Goal: Check status: Check status

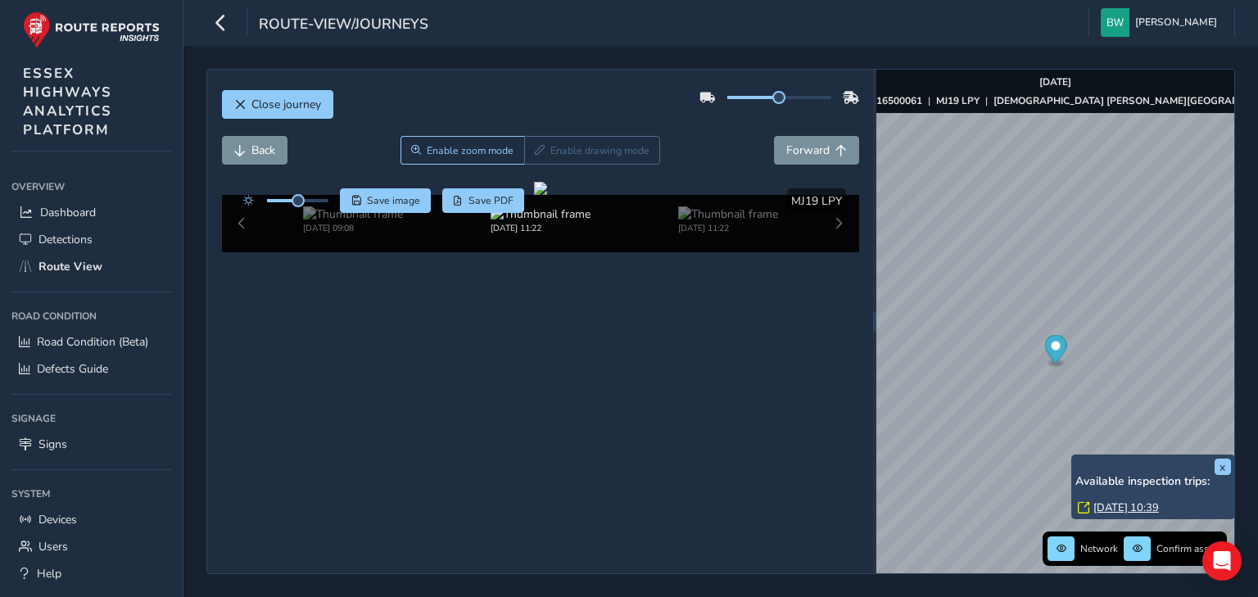
scroll to position [61, 0]
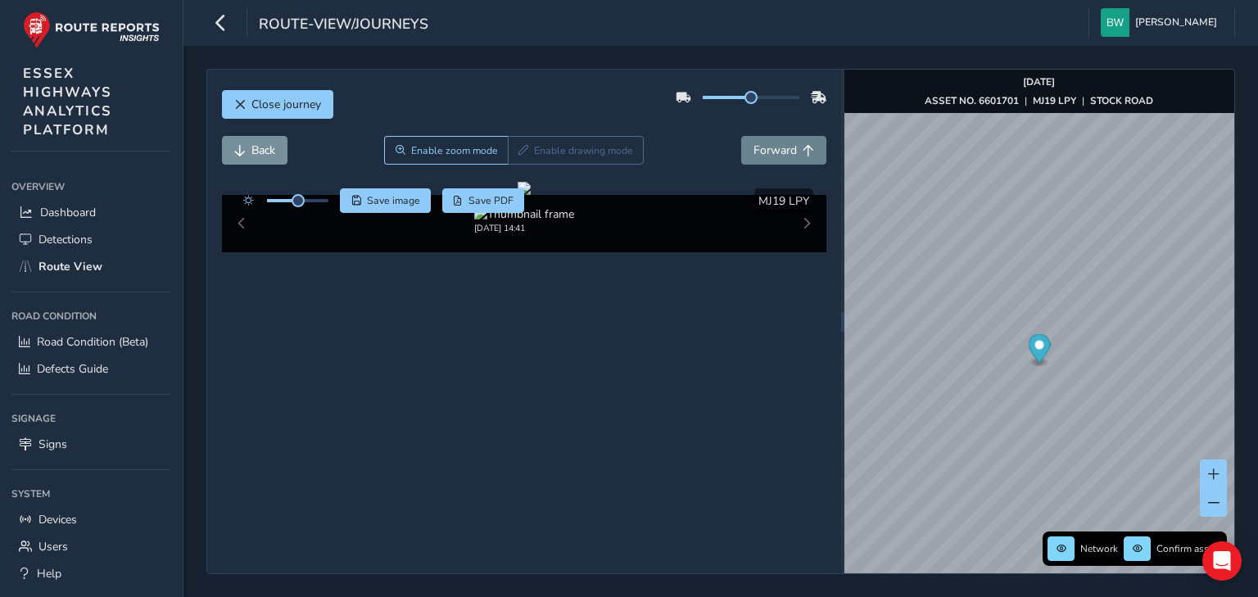
click at [790, 152] on button "Forward" at bounding box center [783, 150] width 85 height 29
click at [789, 152] on button "Forward" at bounding box center [783, 150] width 85 height 29
click at [789, 151] on button "Forward" at bounding box center [783, 150] width 85 height 29
click at [776, 143] on span "Forward" at bounding box center [775, 151] width 43 height 16
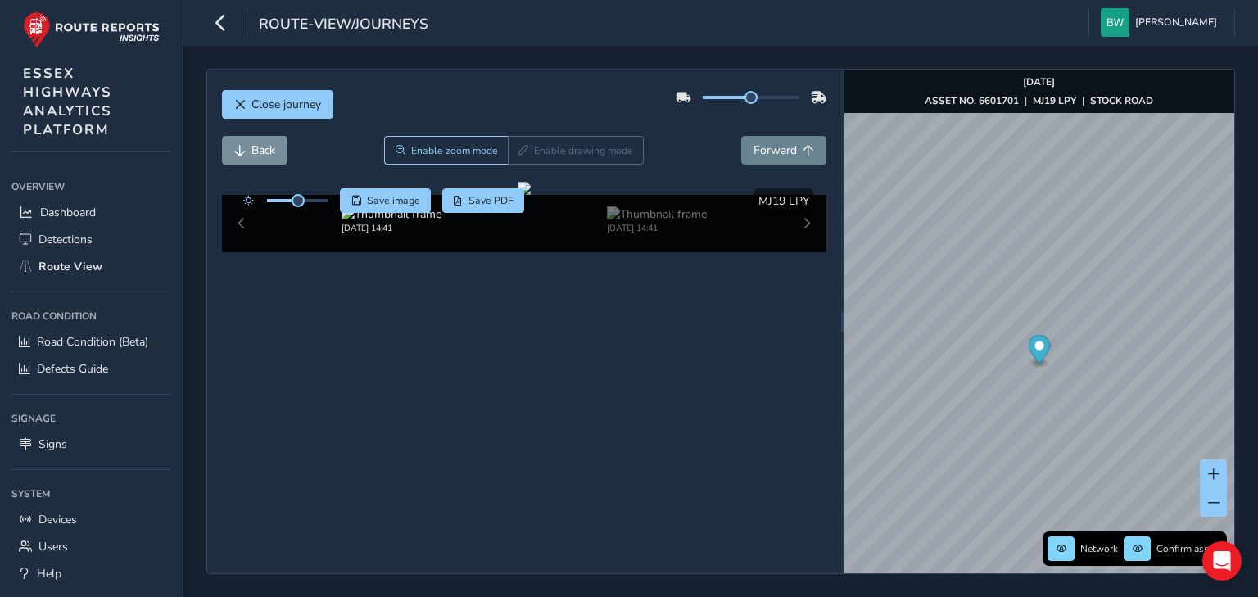
click at [776, 143] on span "Forward" at bounding box center [775, 151] width 43 height 16
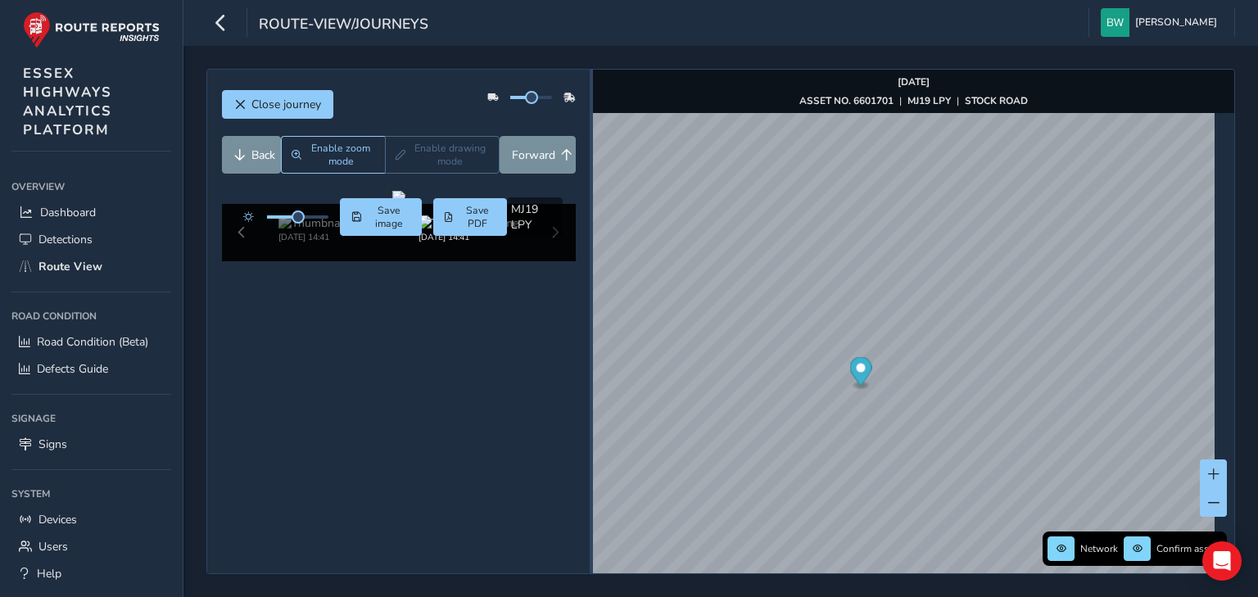
drag, startPoint x: 842, startPoint y: 342, endPoint x: 591, endPoint y: 359, distance: 252.1
click at [591, 359] on div at bounding box center [591, 322] width 3 height 504
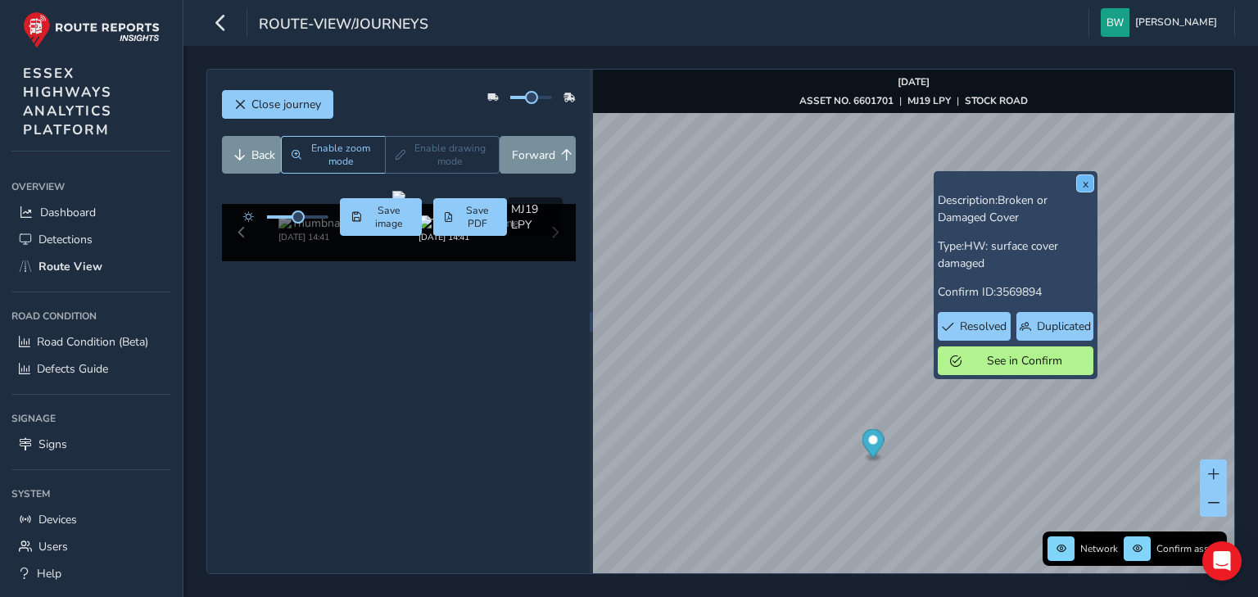
click at [1080, 179] on button "x" at bounding box center [1085, 183] width 16 height 16
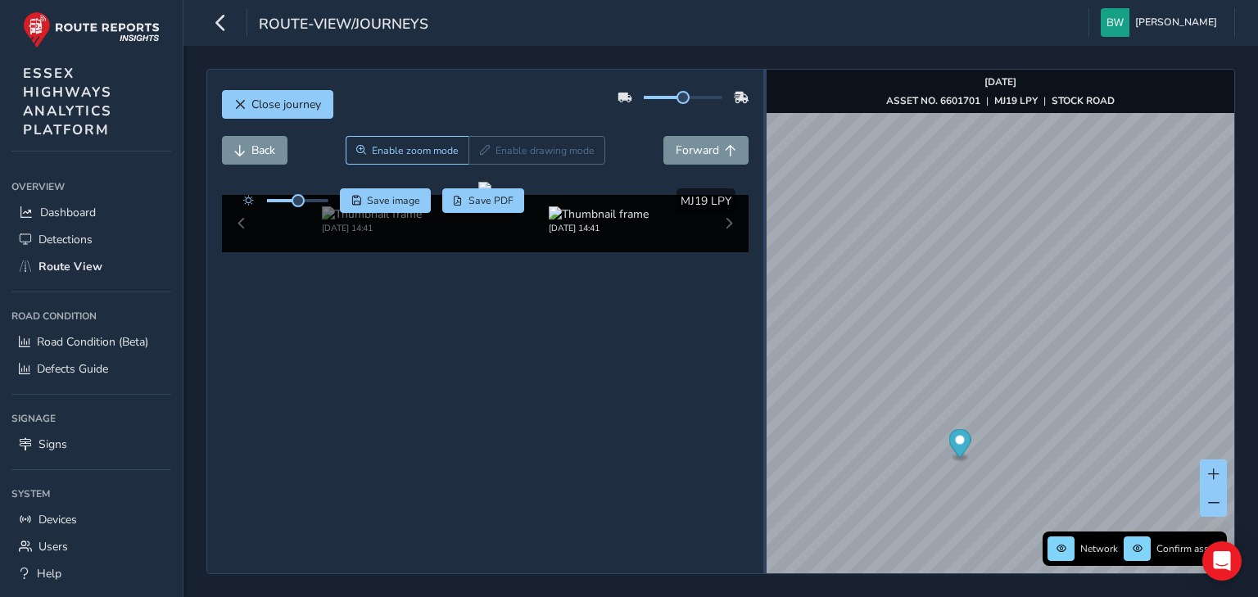
drag, startPoint x: 590, startPoint y: 316, endPoint x: 763, endPoint y: 318, distance: 173.7
click at [763, 318] on div at bounding box center [764, 322] width 3 height 20
click at [686, 147] on span "Forward" at bounding box center [697, 151] width 43 height 16
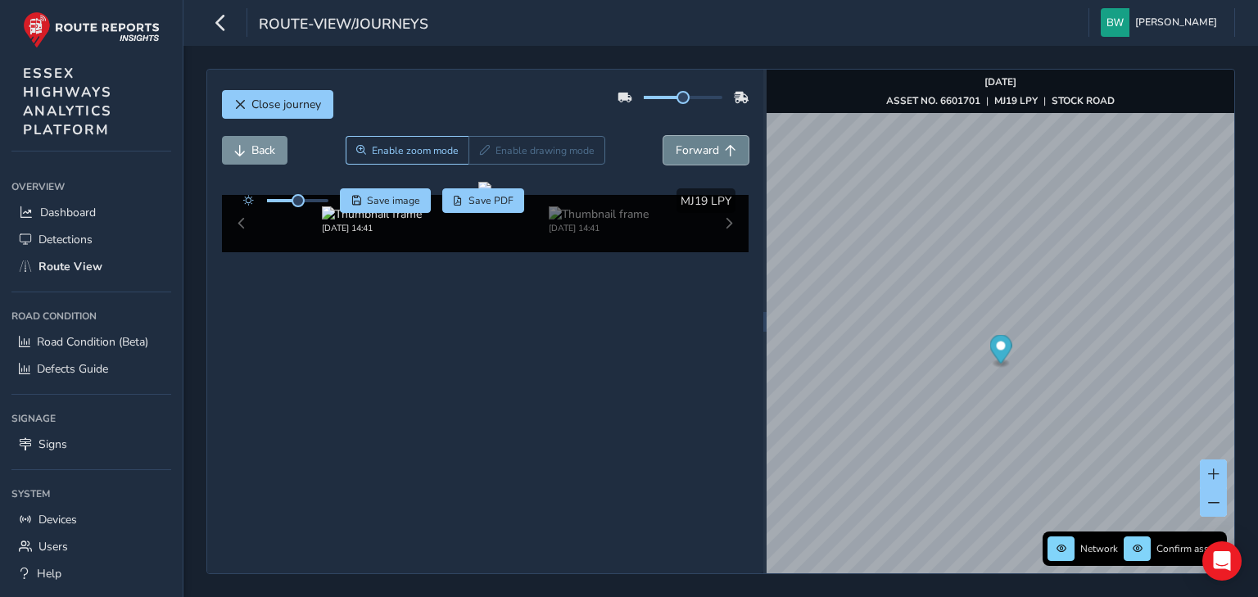
click at [686, 147] on span "Forward" at bounding box center [697, 151] width 43 height 16
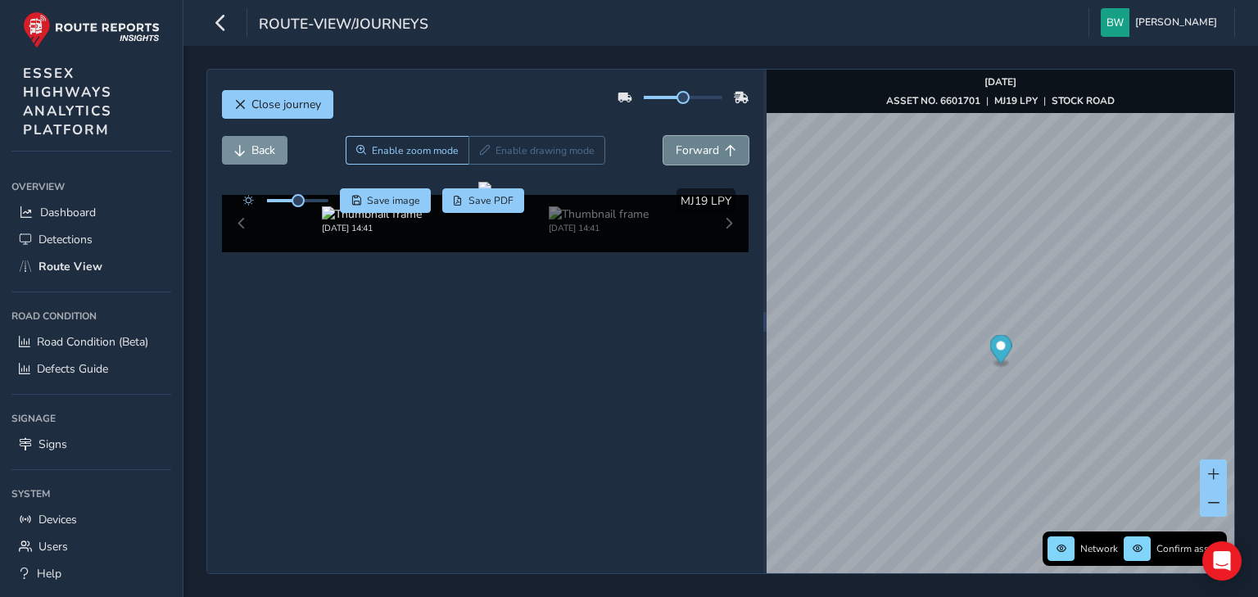
click at [686, 147] on span "Forward" at bounding box center [697, 151] width 43 height 16
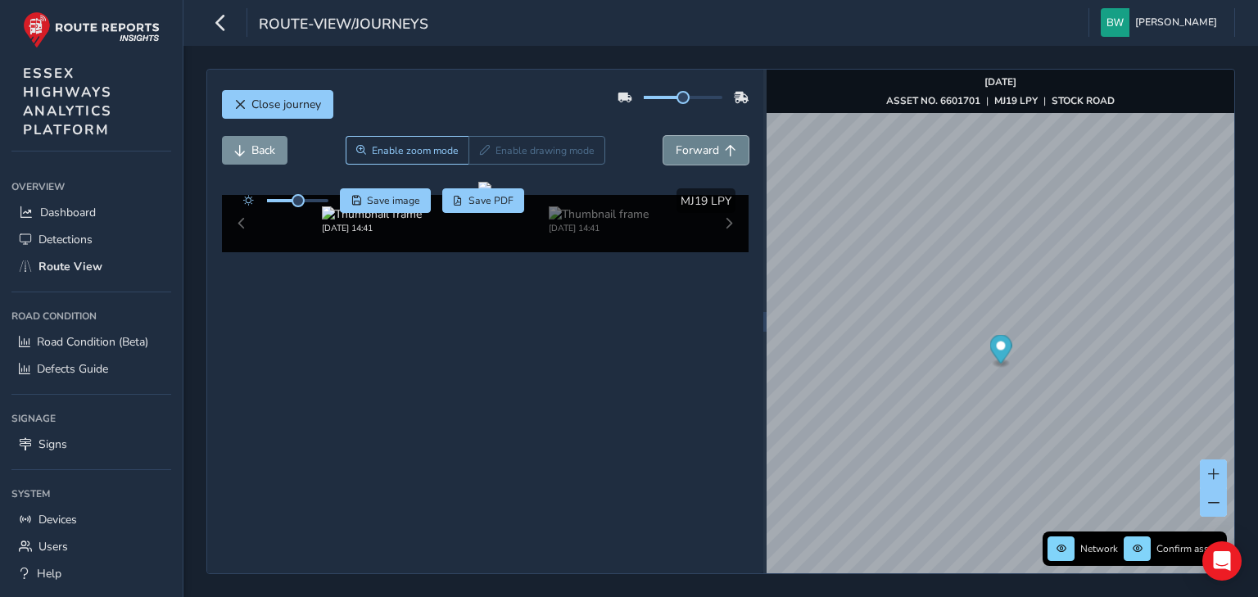
click at [686, 147] on span "Forward" at bounding box center [697, 151] width 43 height 16
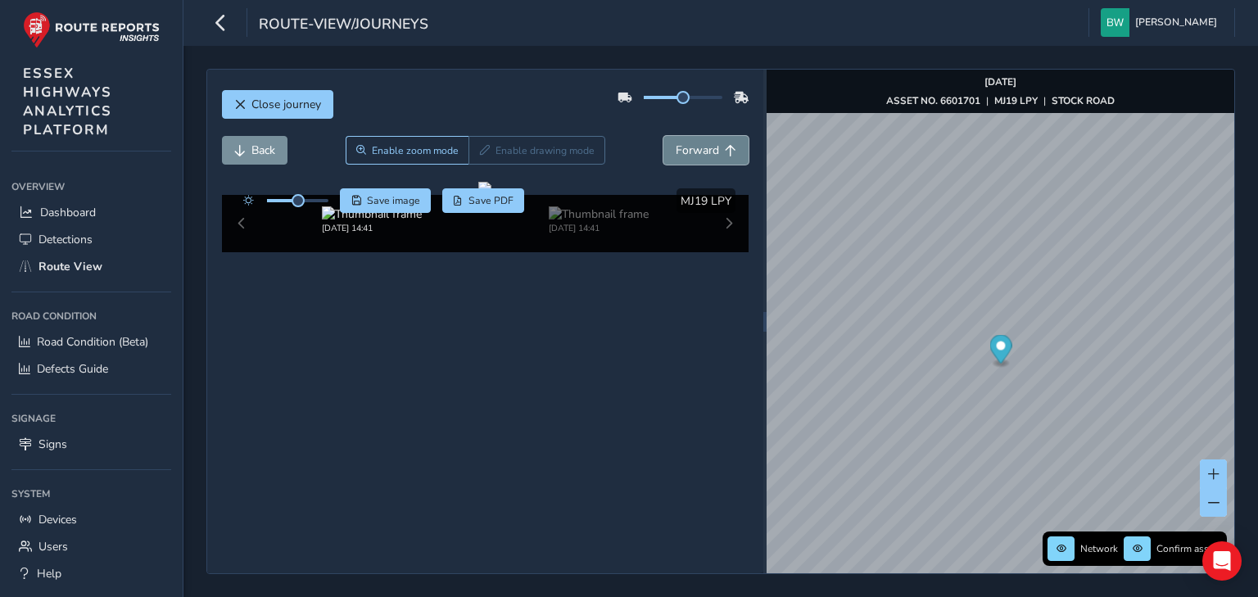
click at [686, 147] on span "Forward" at bounding box center [697, 151] width 43 height 16
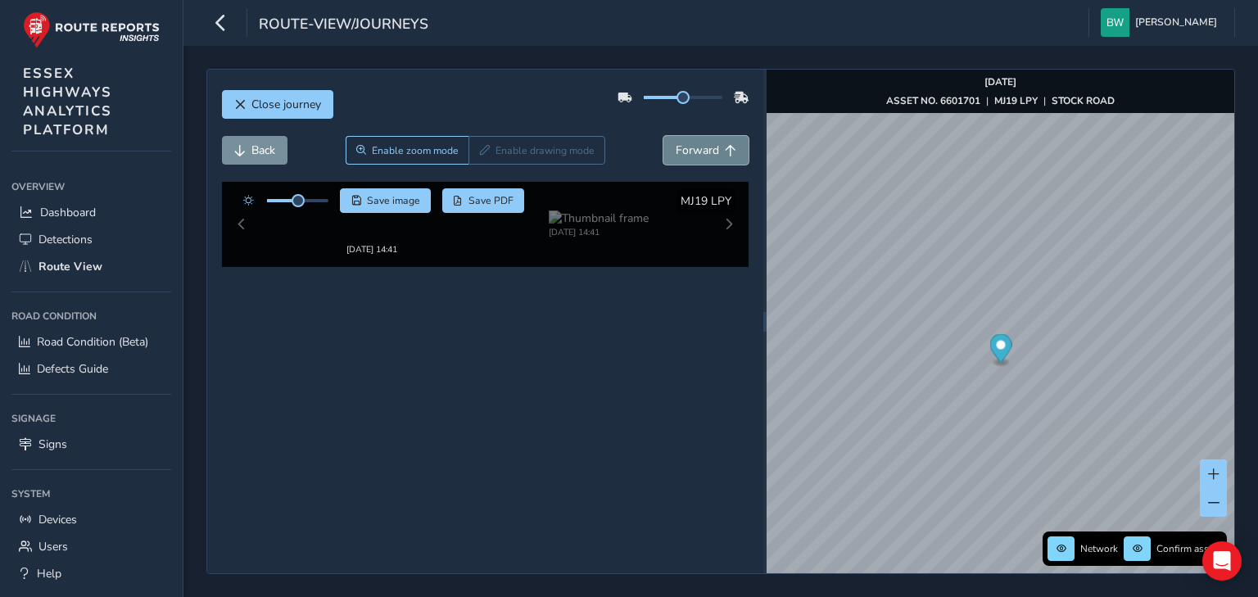
click at [686, 148] on span "Forward" at bounding box center [697, 151] width 43 height 16
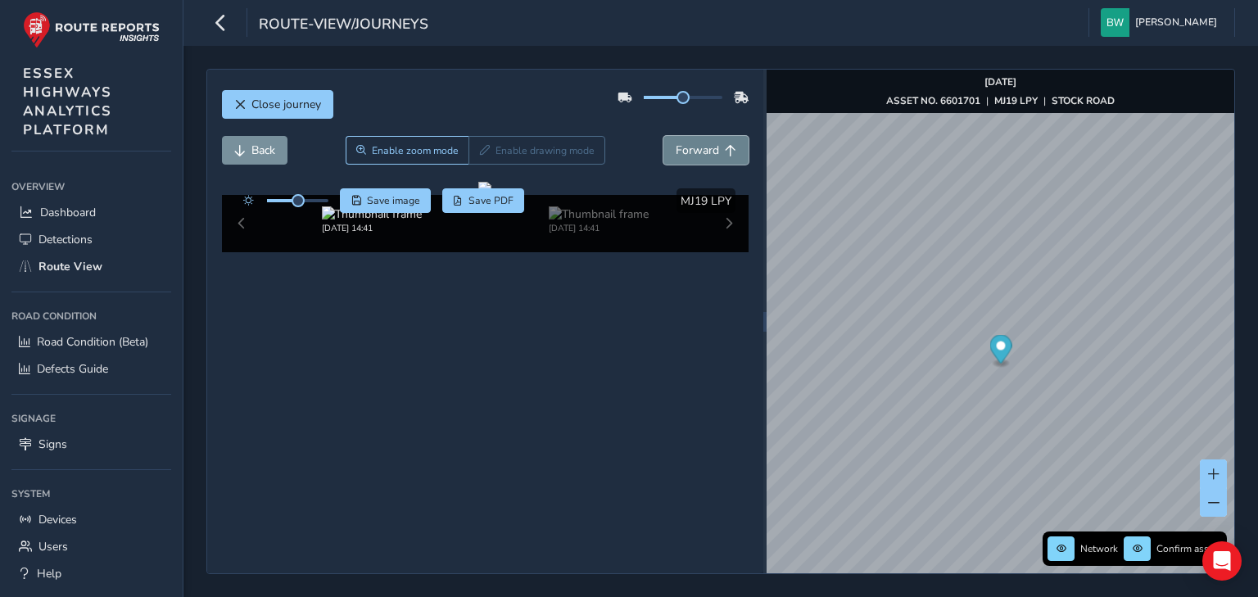
click at [688, 151] on span "Forward" at bounding box center [697, 151] width 43 height 16
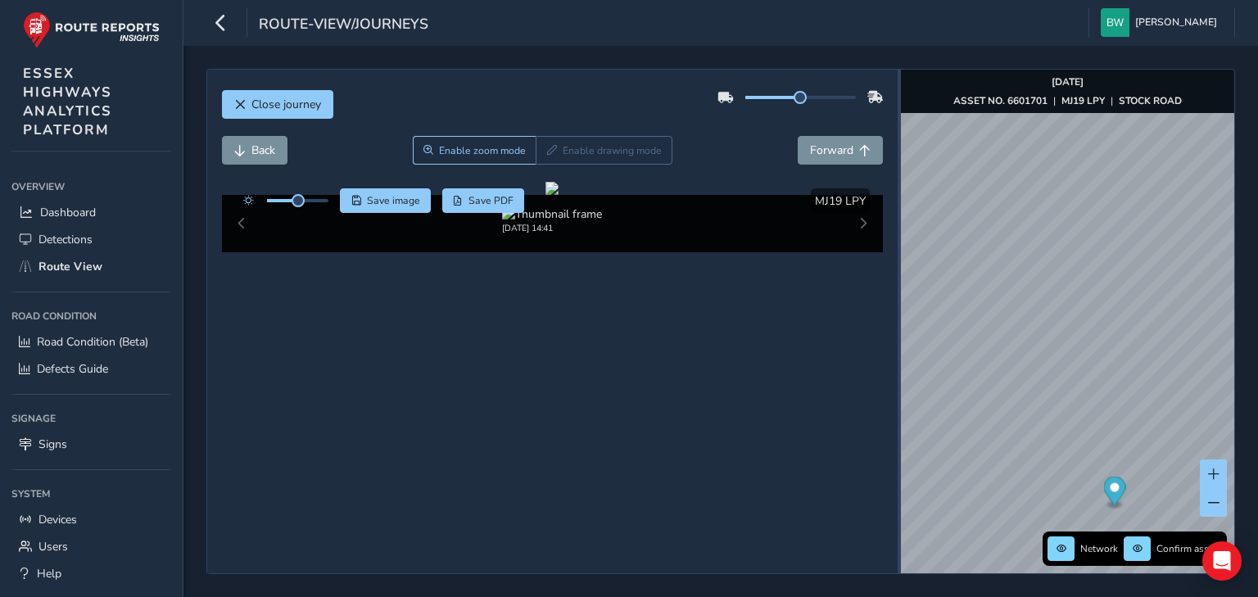
click at [900, 362] on div at bounding box center [899, 322] width 3 height 504
